Goal: Complete application form

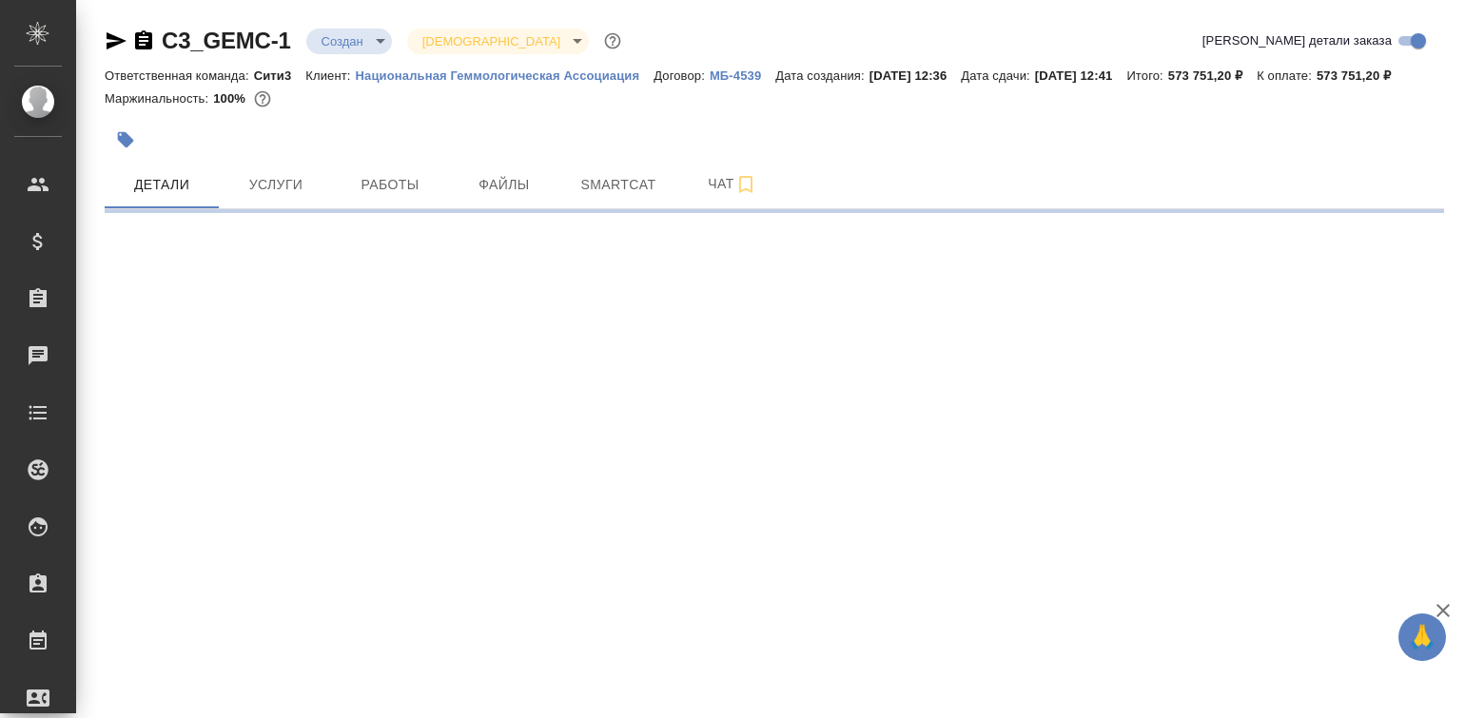
select select "RU"
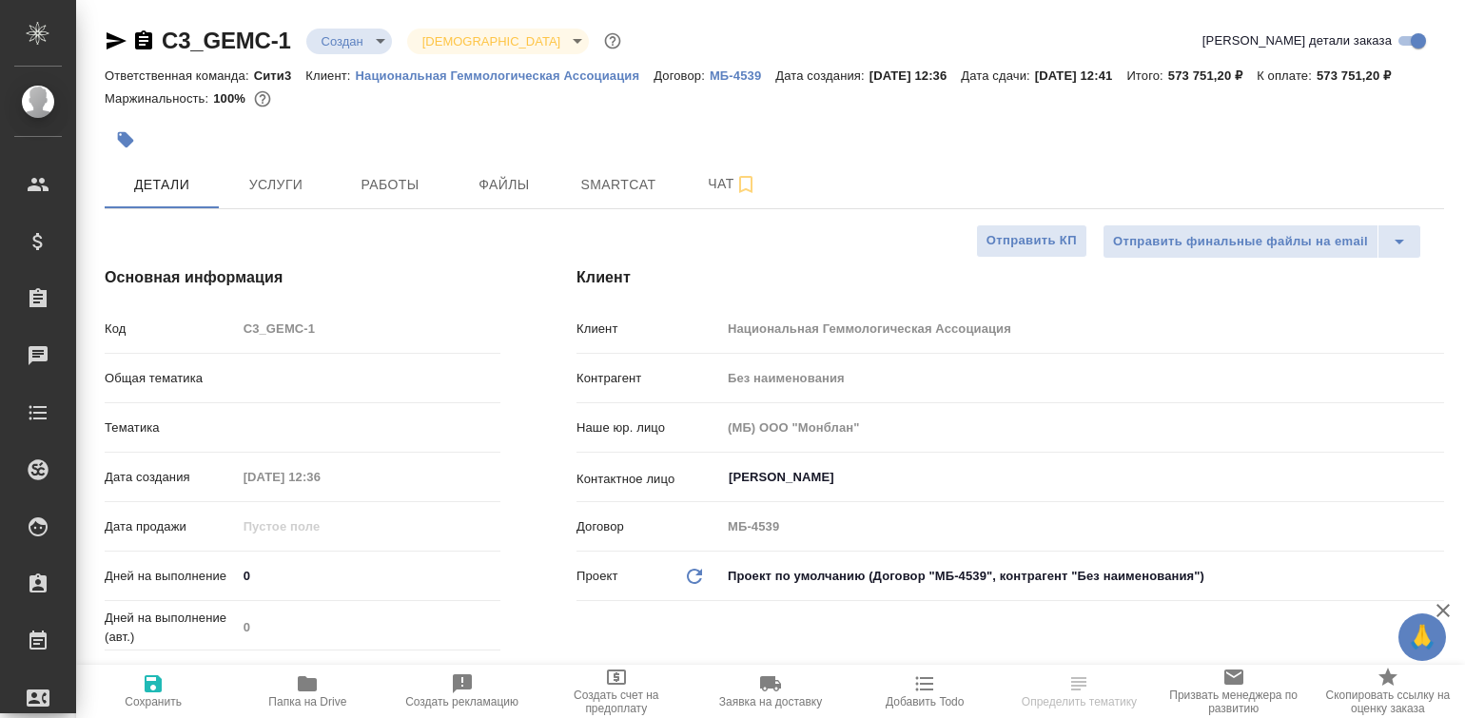
type textarea "x"
type input "[PERSON_NAME]"
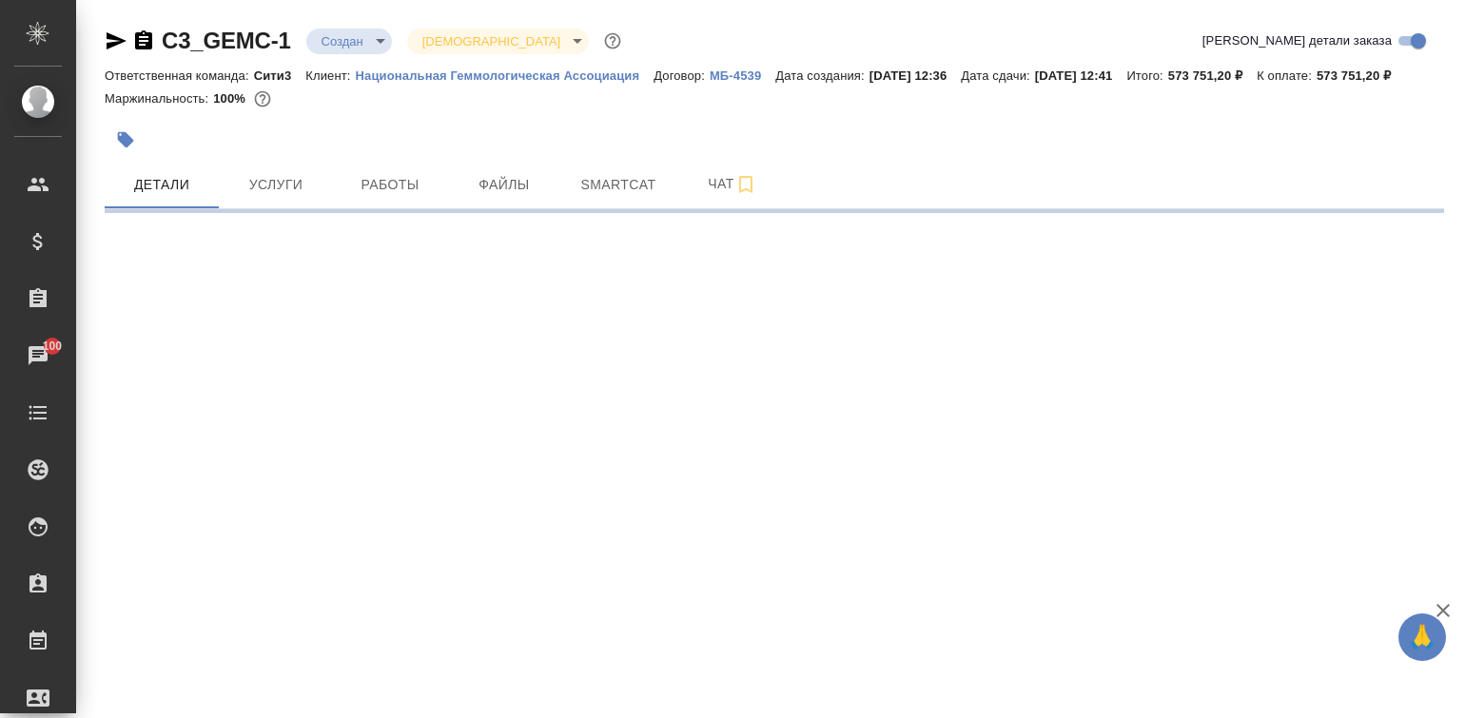
select select "RU"
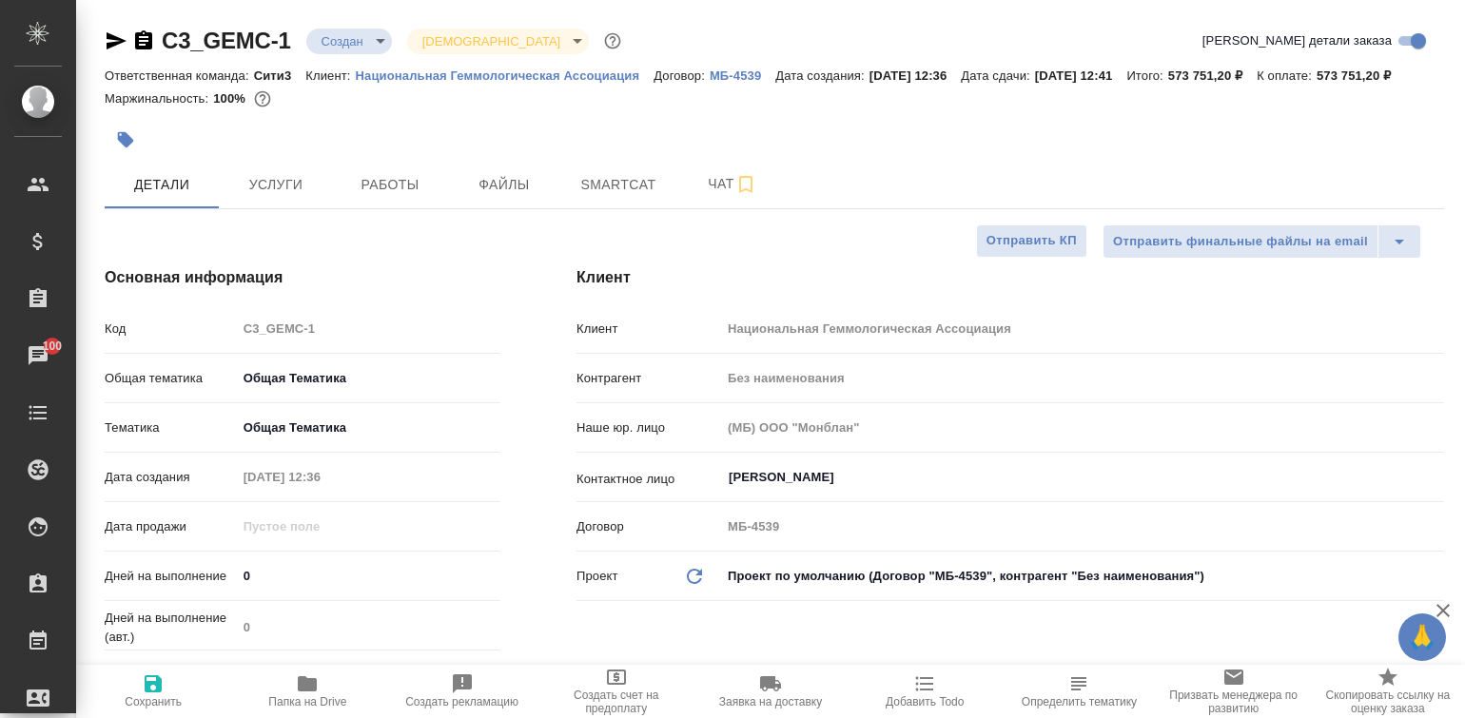
type textarea "x"
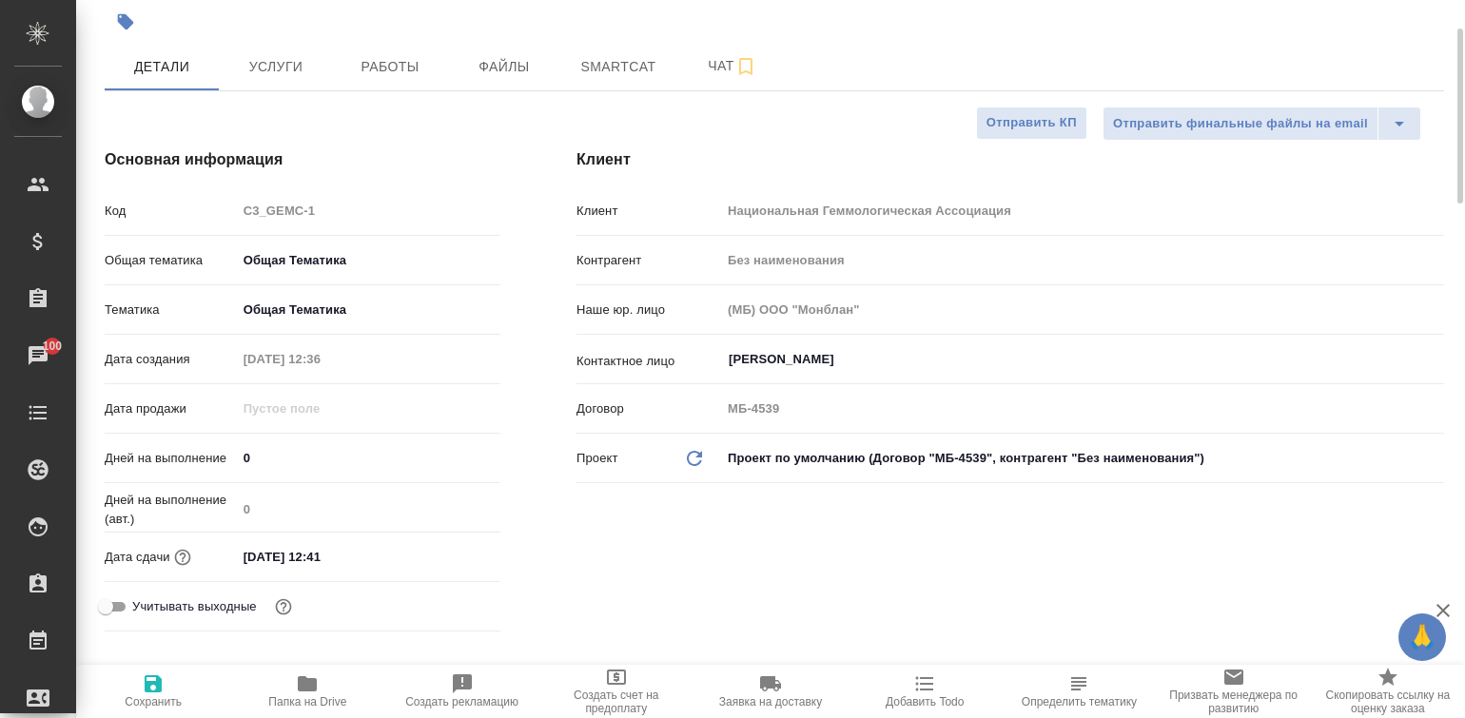
type textarea "x"
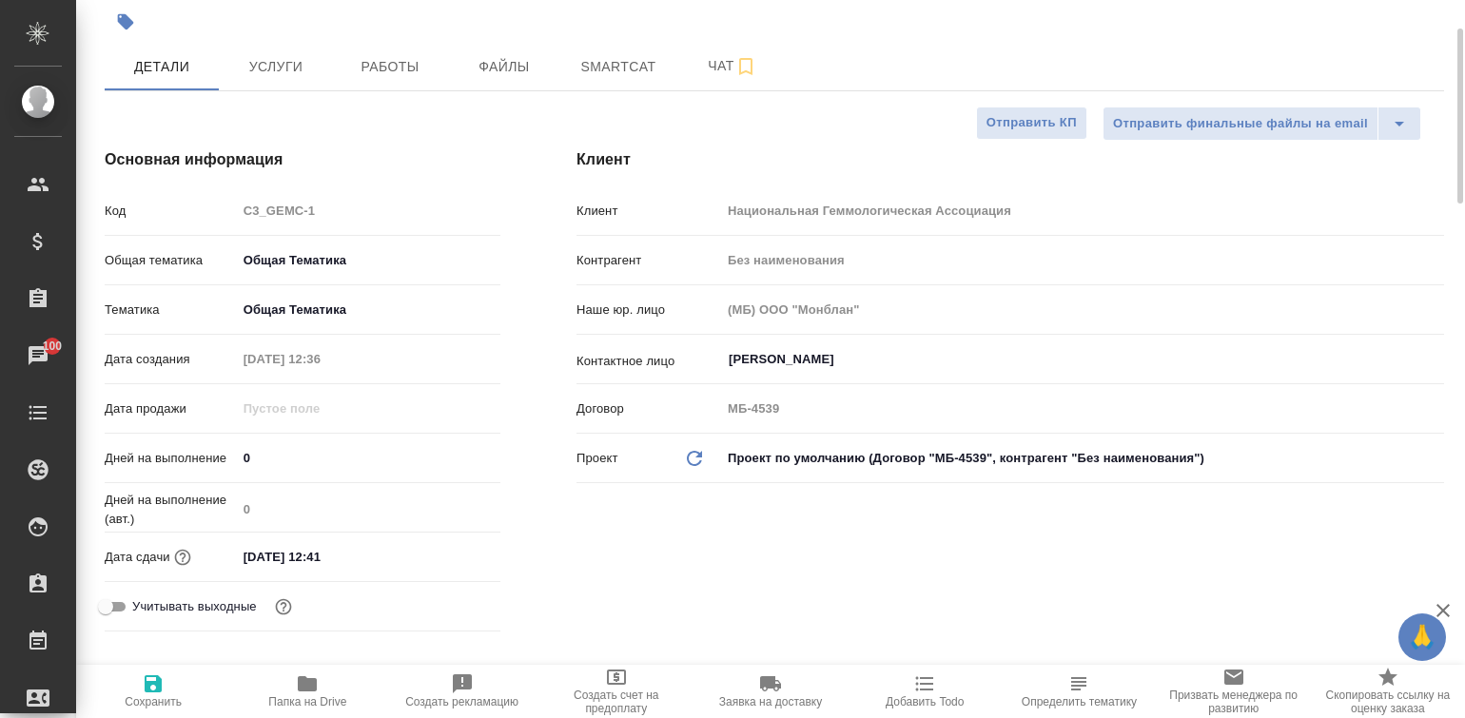
type textarea "x"
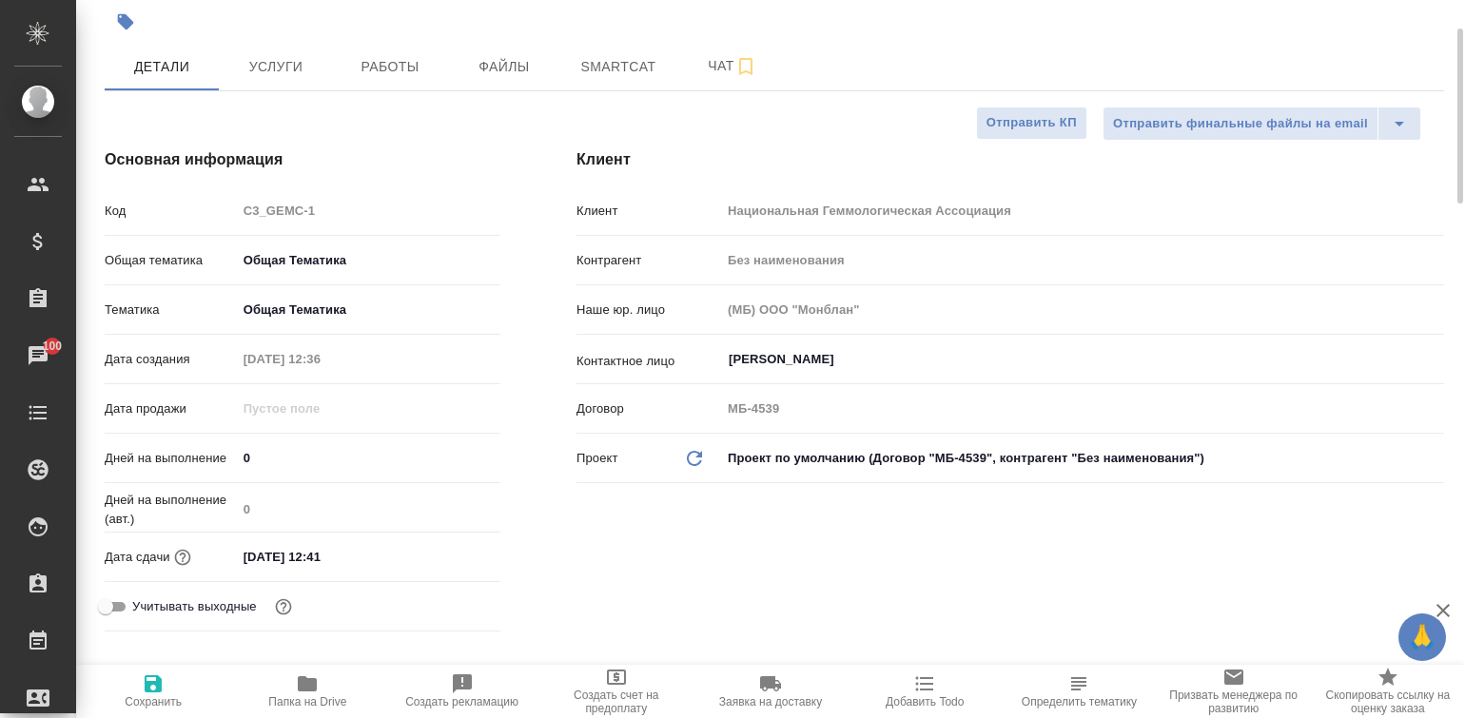
type textarea "x"
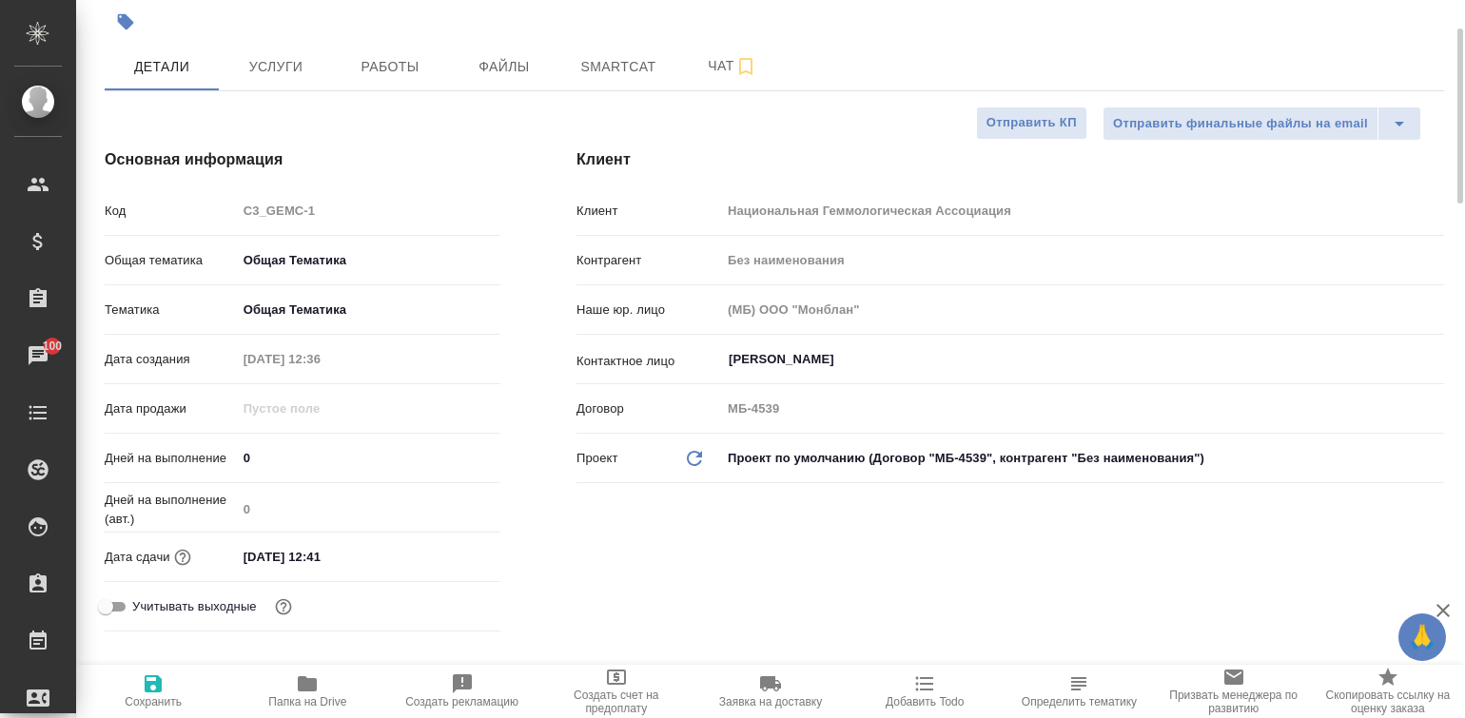
type textarea "x"
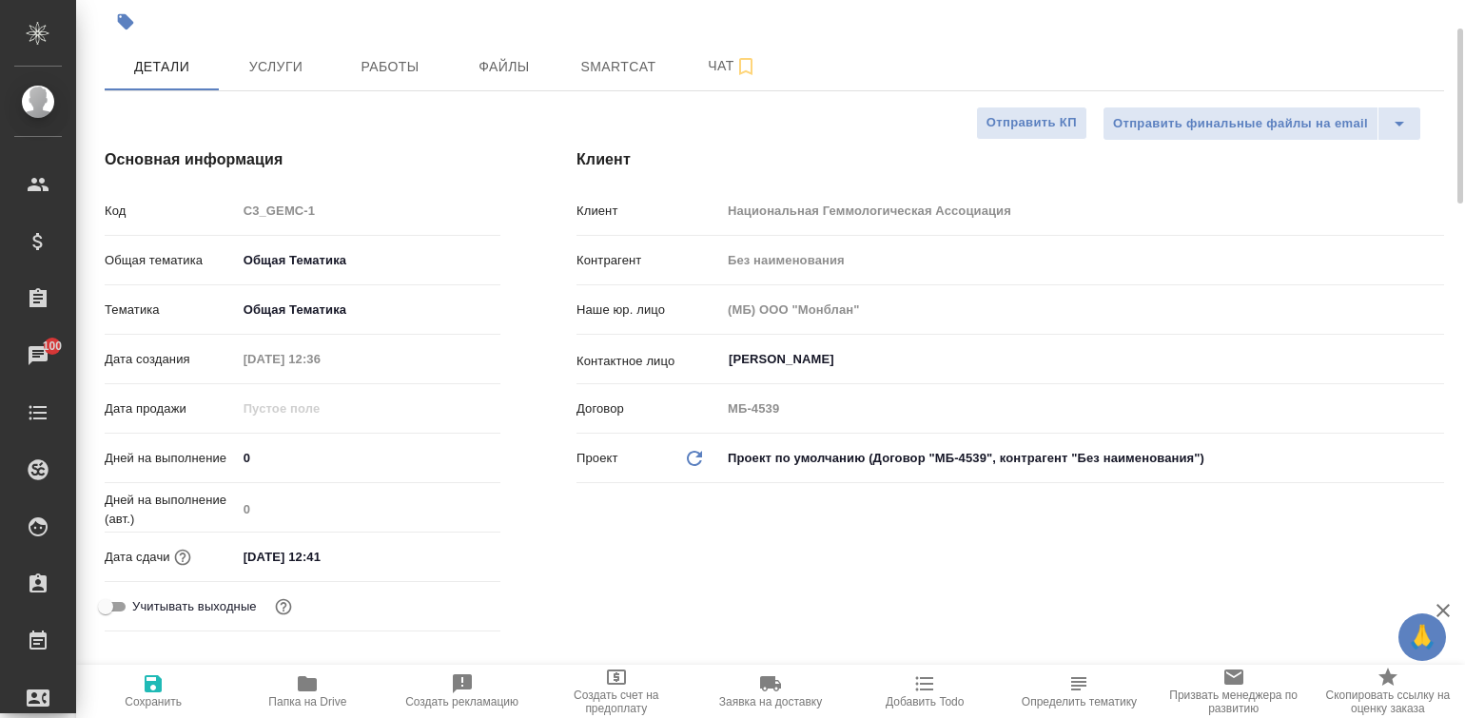
type textarea "x"
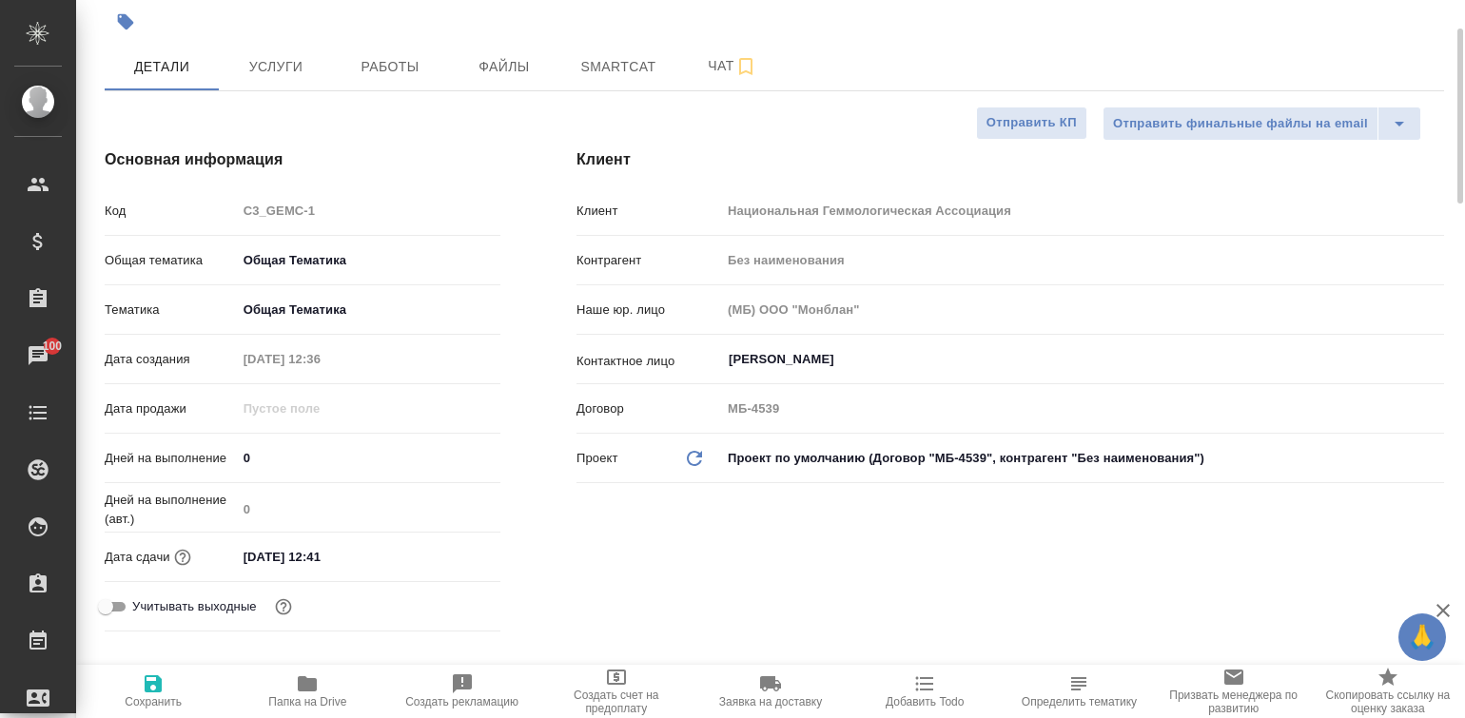
type textarea "x"
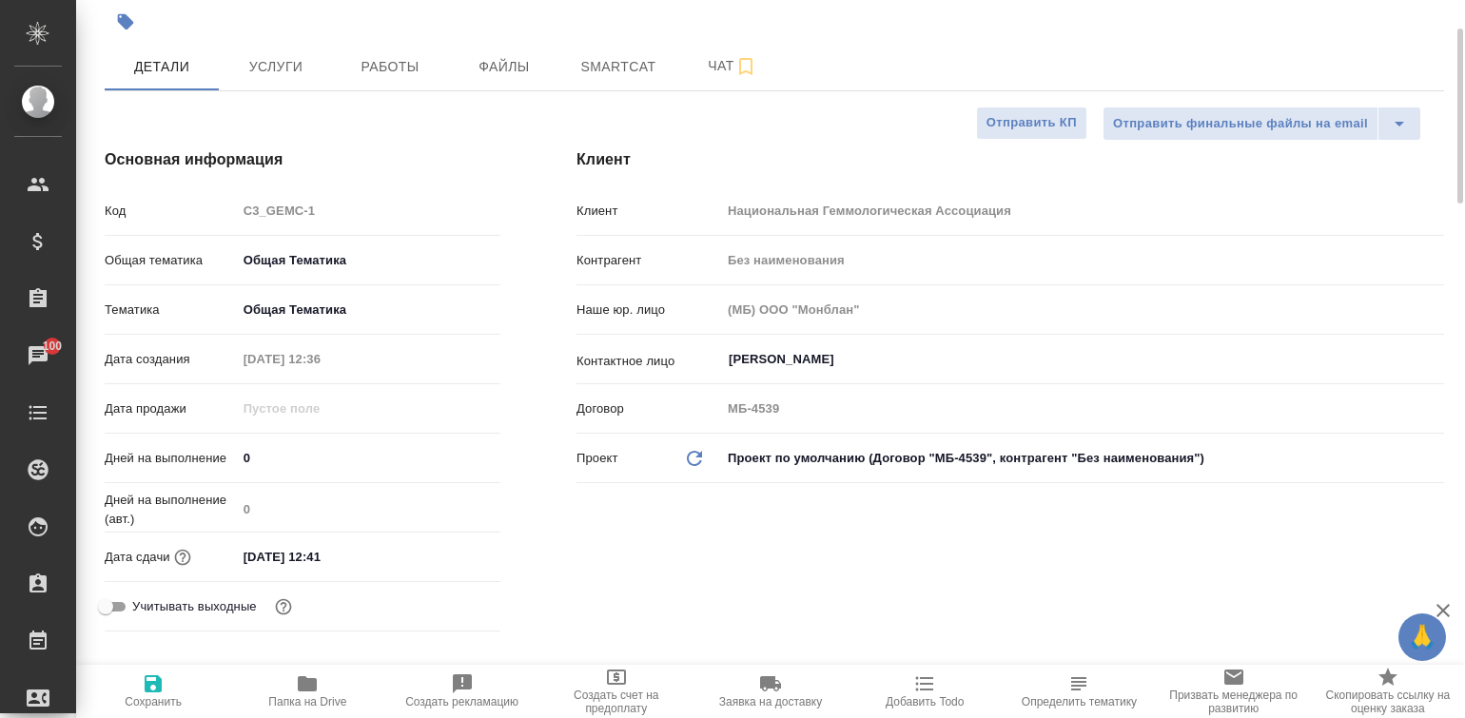
type textarea "x"
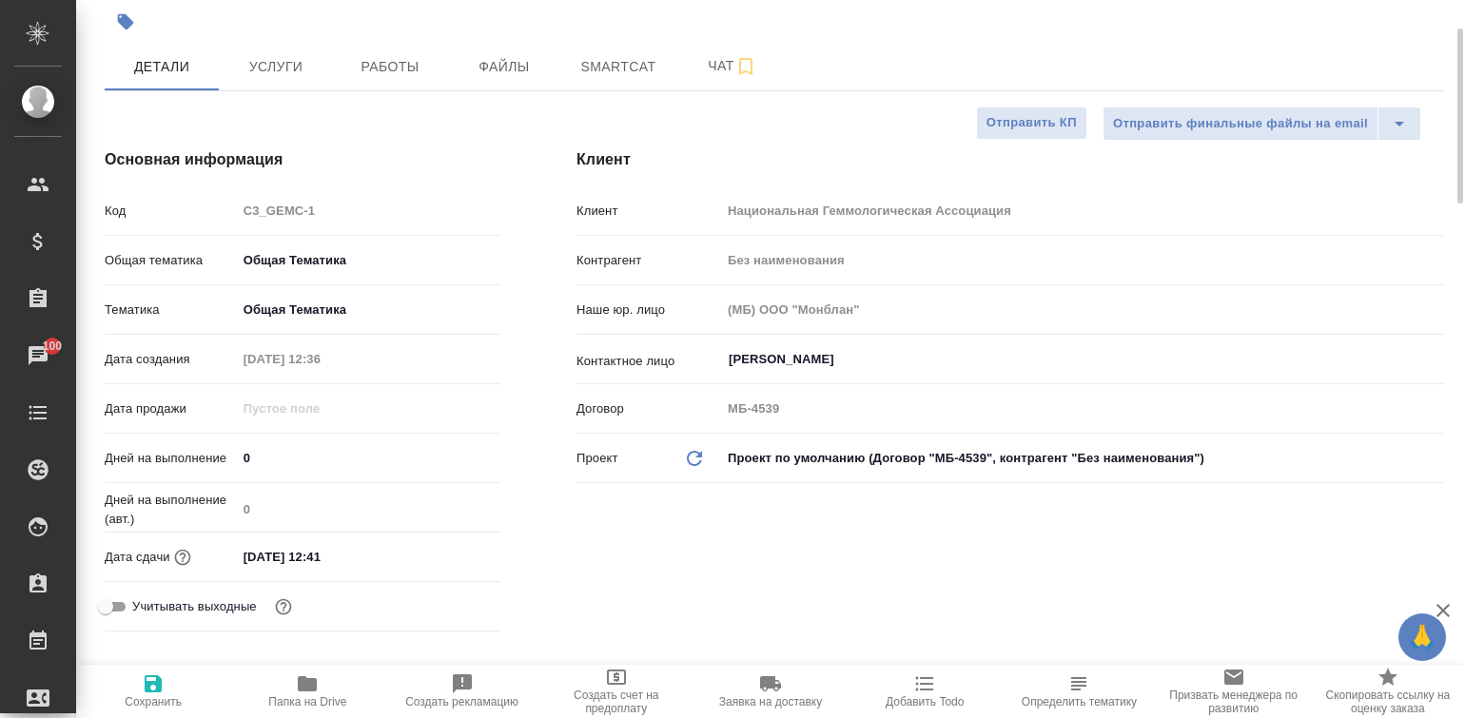
type textarea "x"
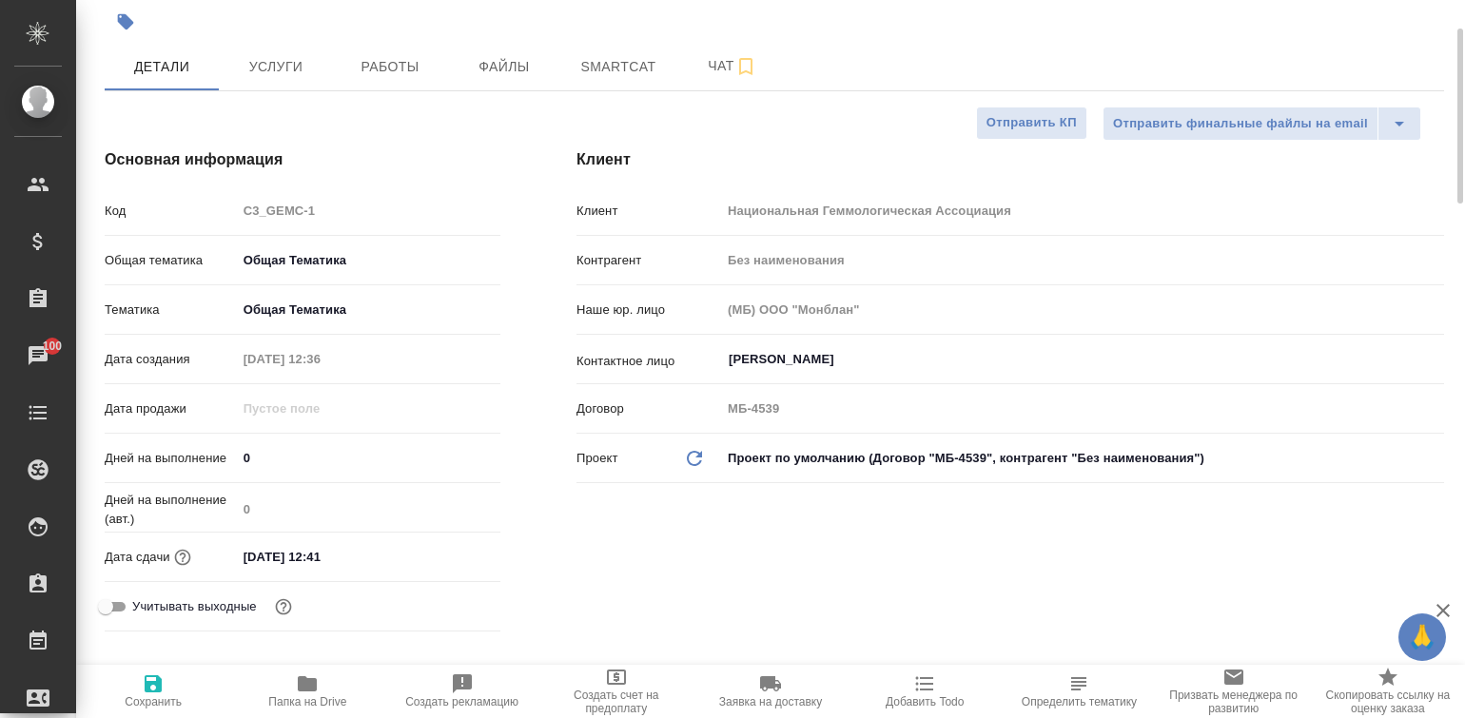
type textarea "x"
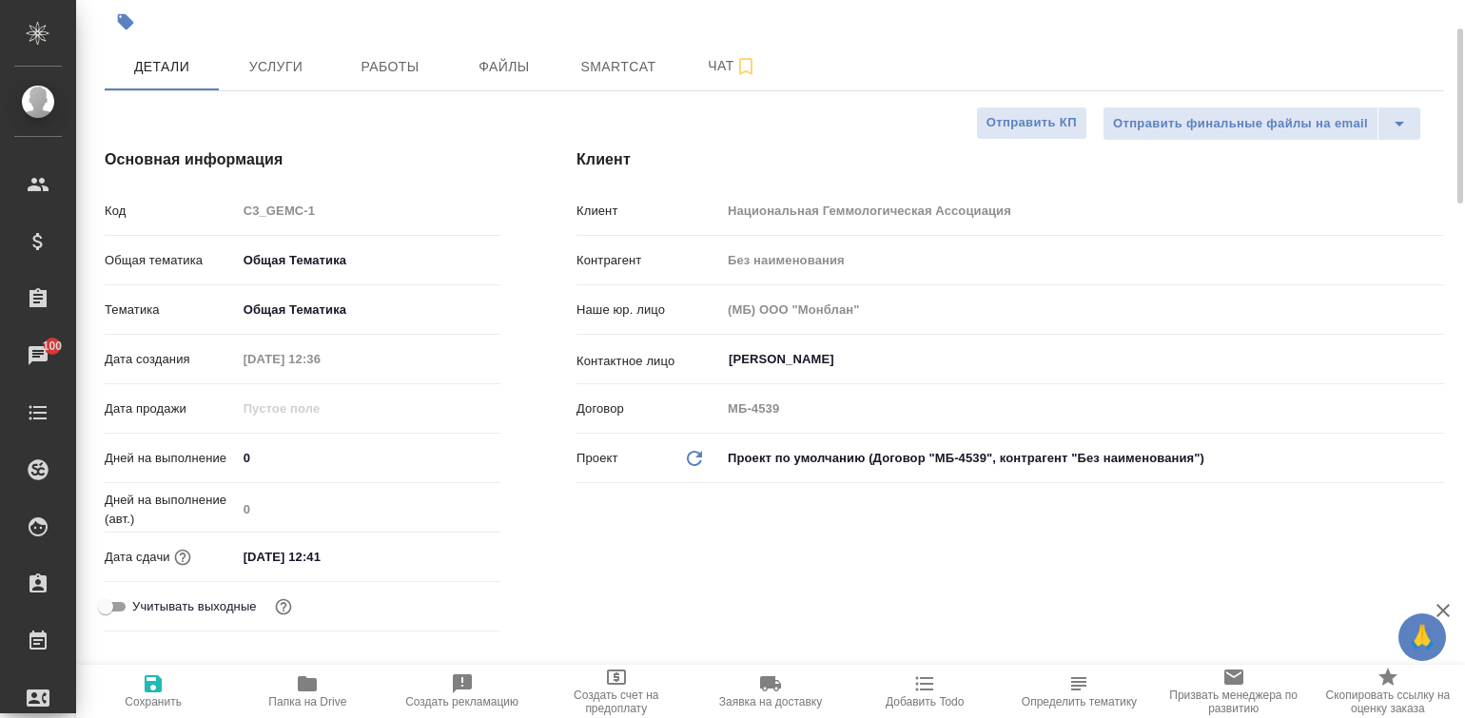
type textarea "x"
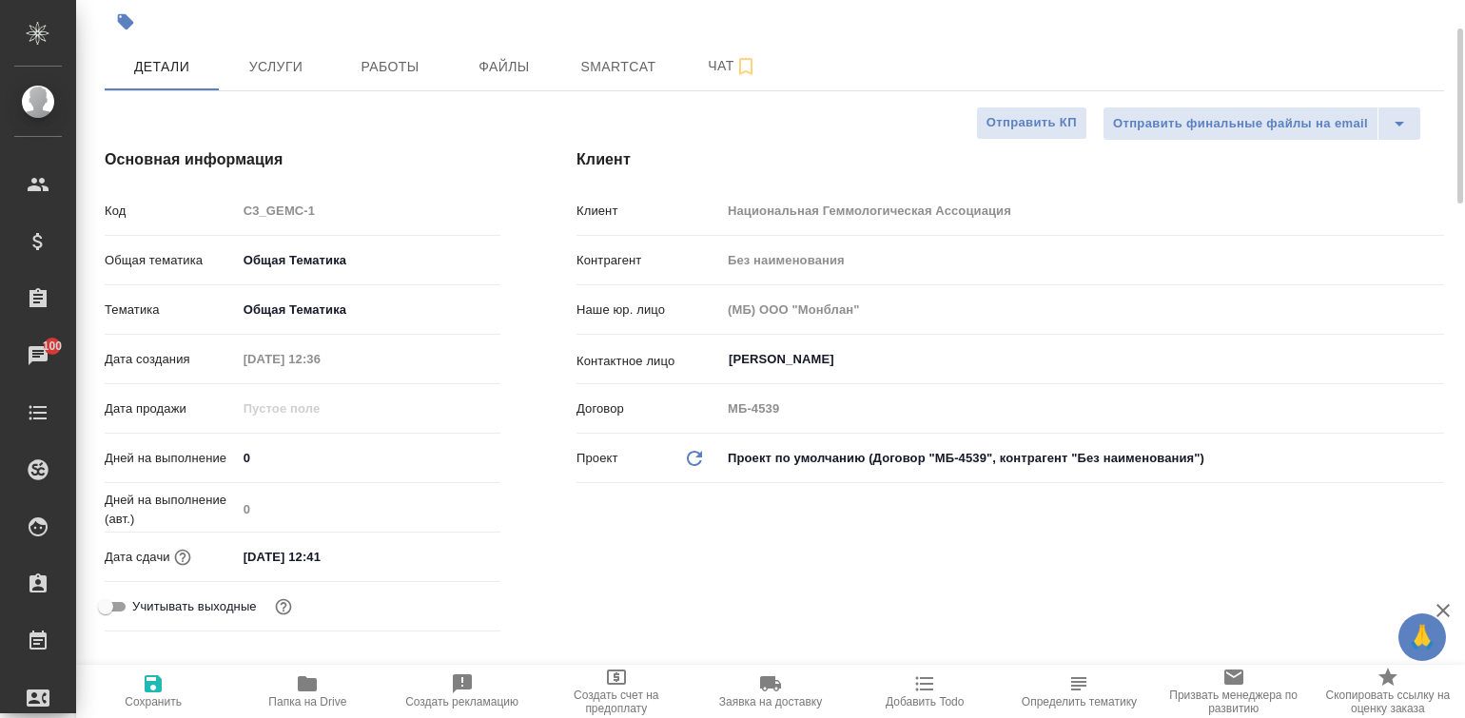
type textarea "x"
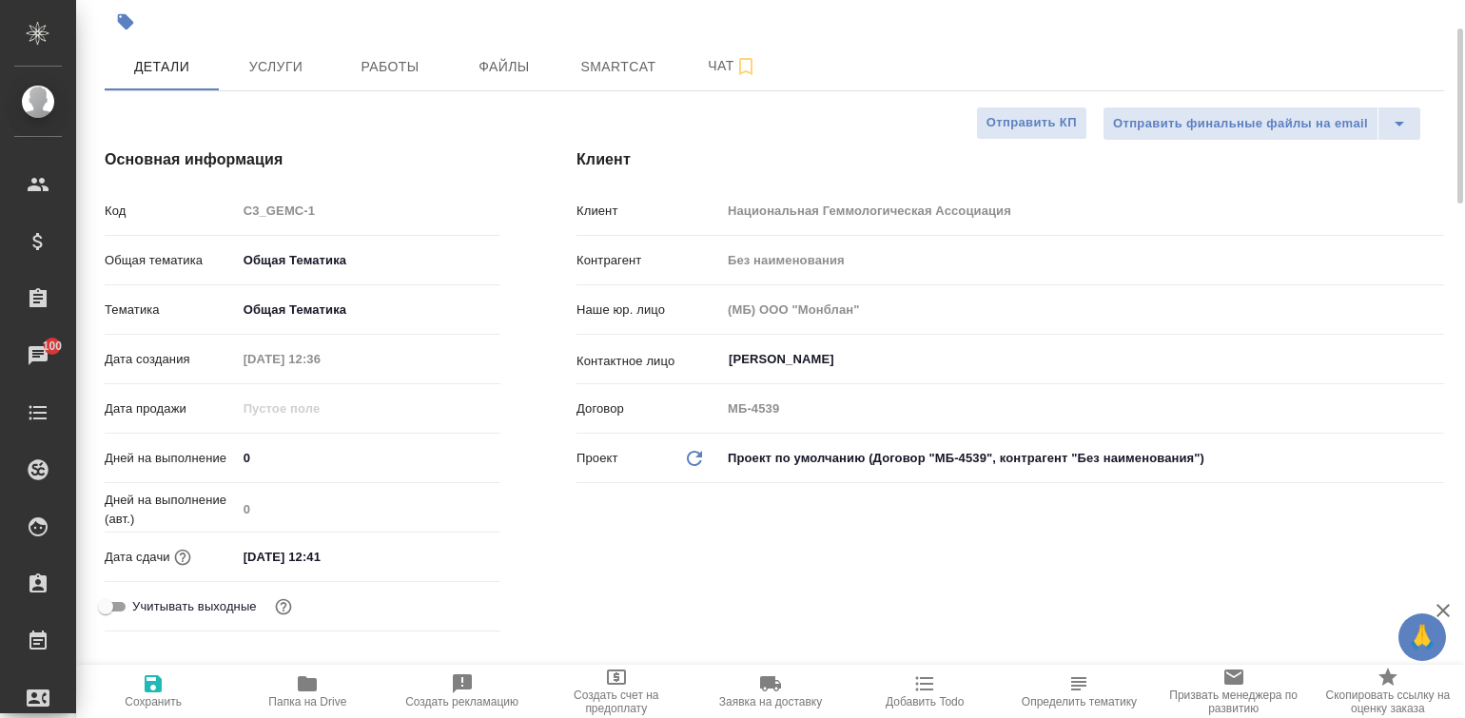
type textarea "x"
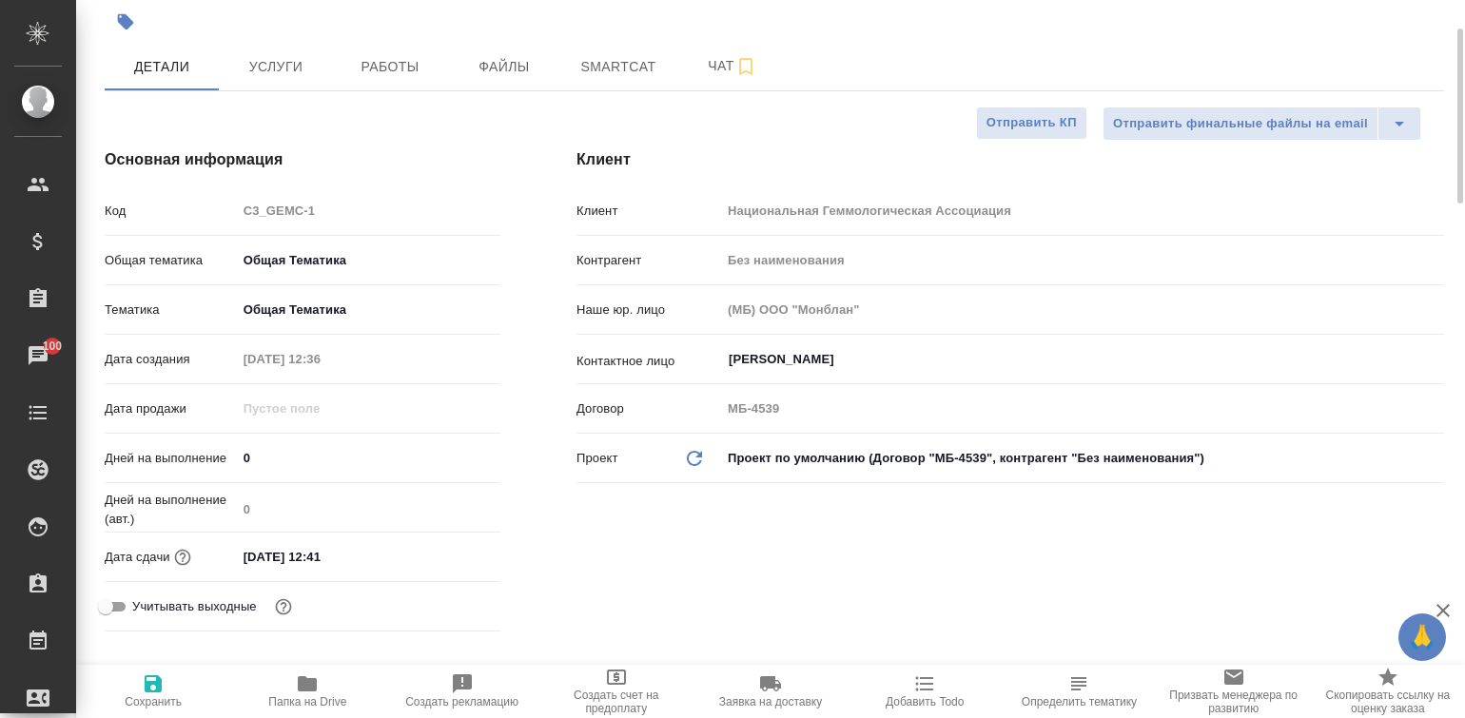
type textarea "x"
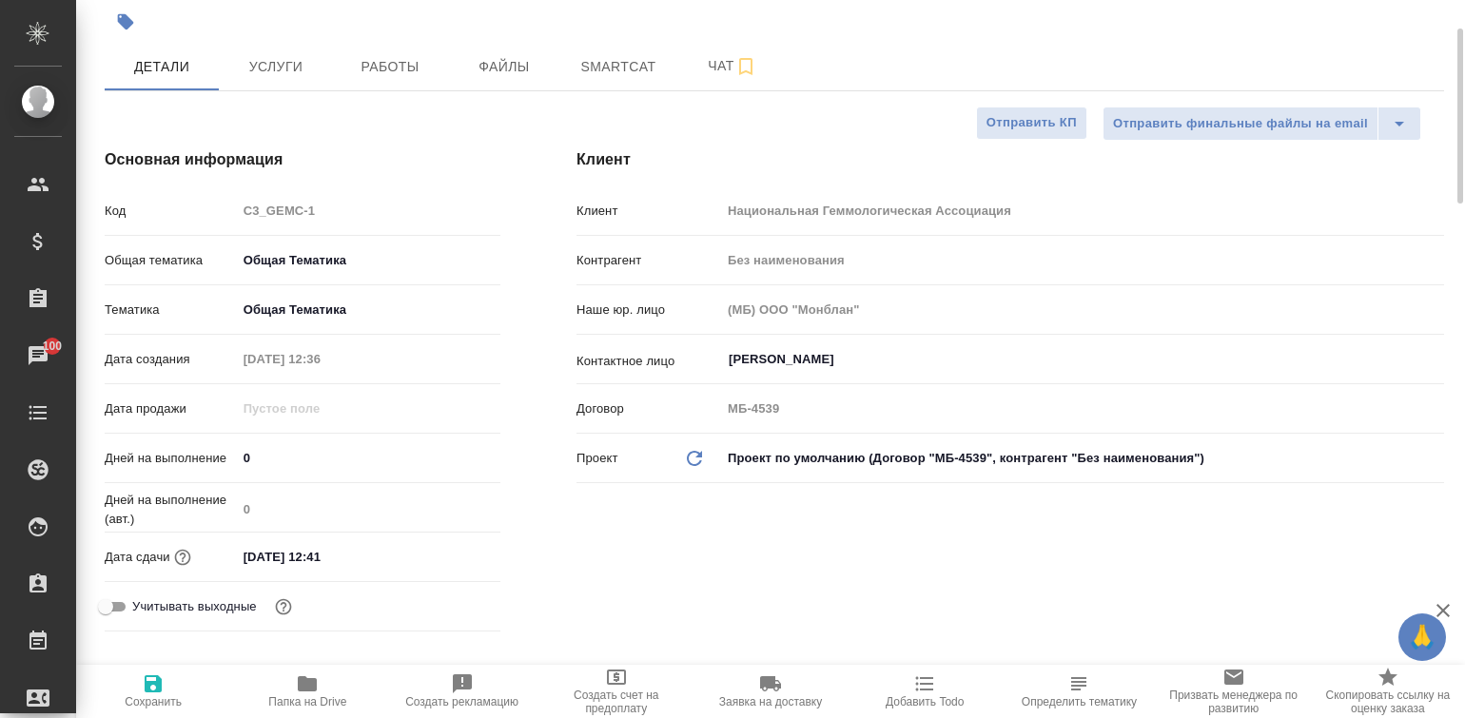
type textarea "x"
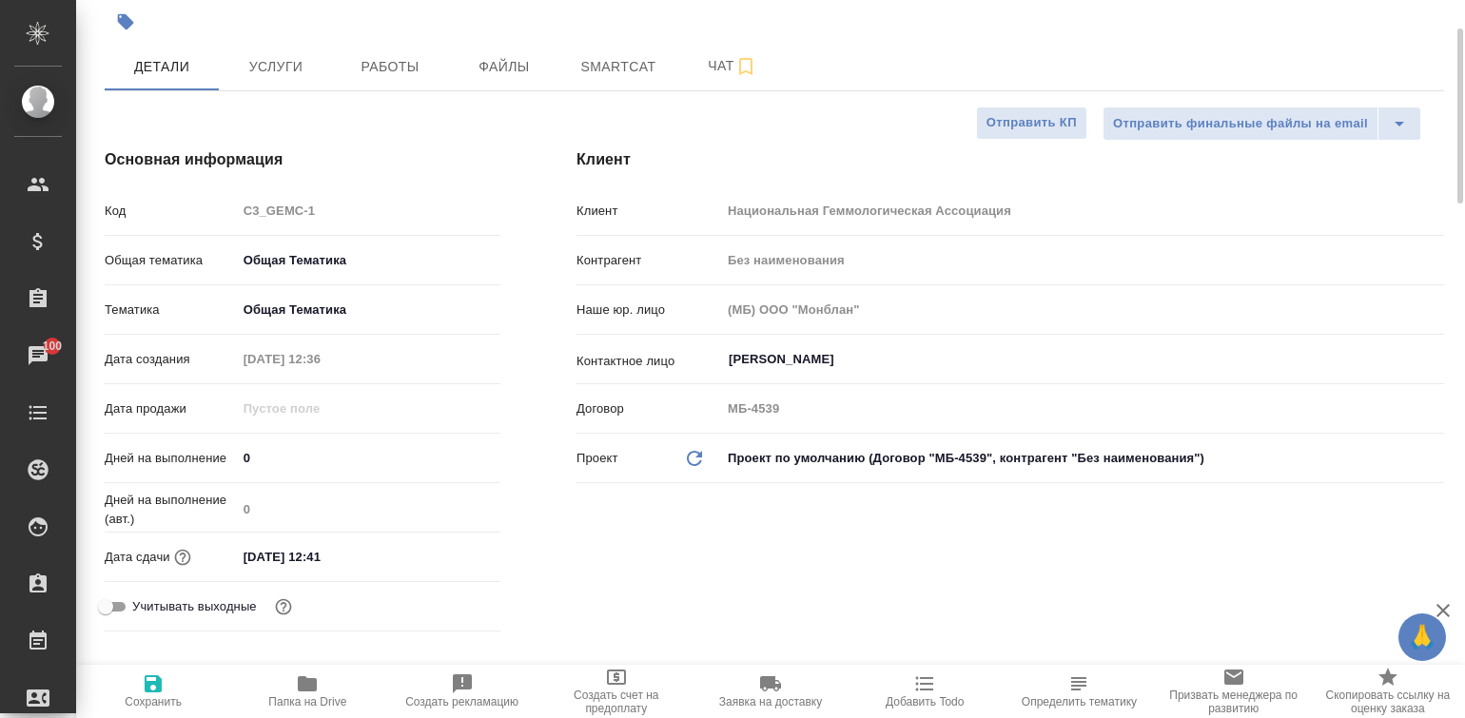
type textarea "x"
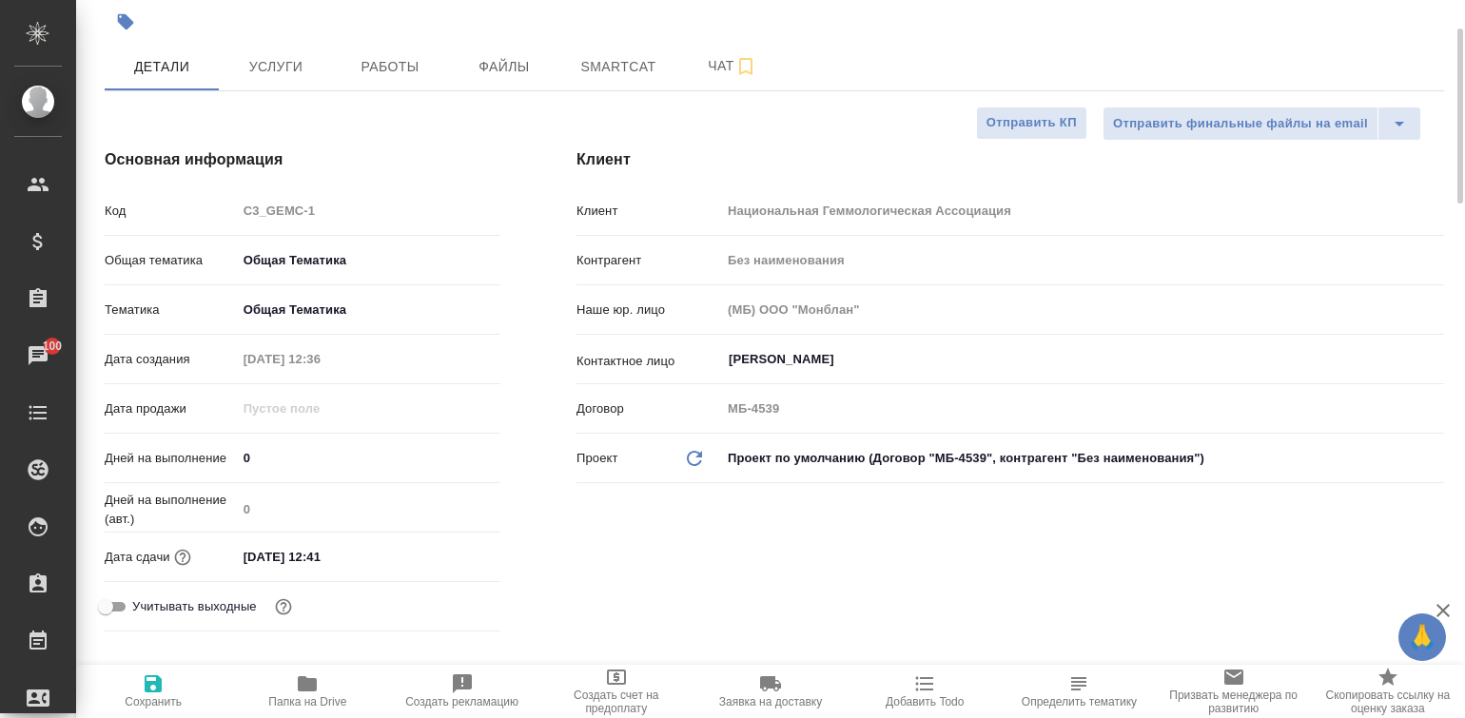
type textarea "x"
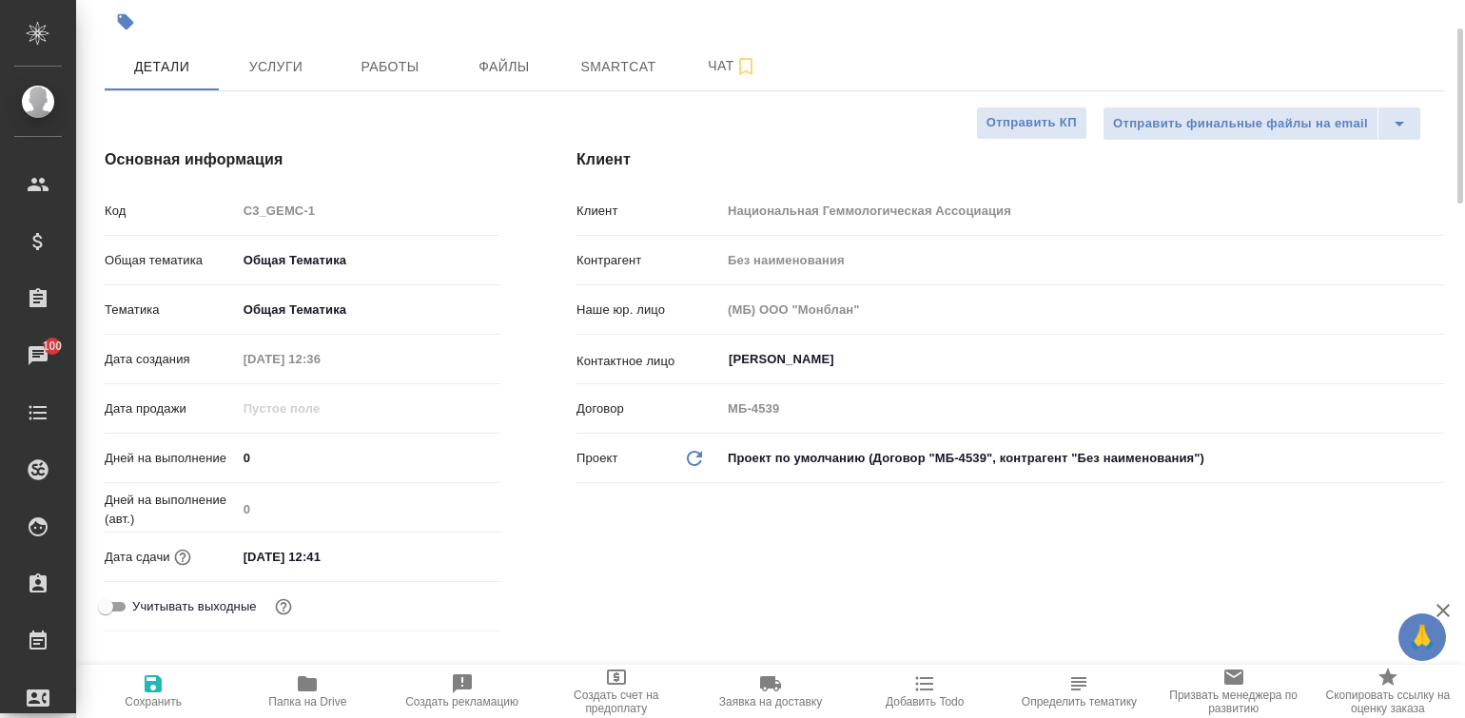
type textarea "x"
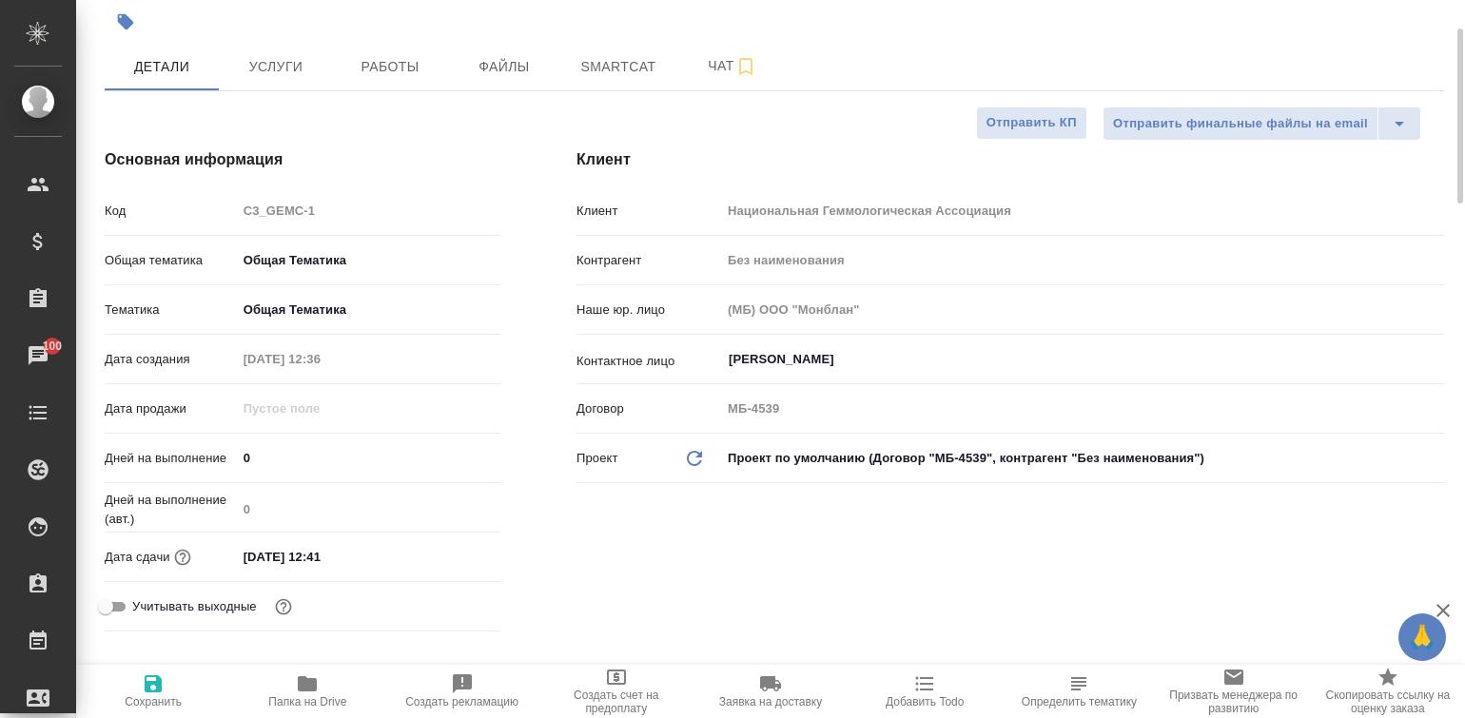
type textarea "x"
